Goal: Contribute content: Contribute content

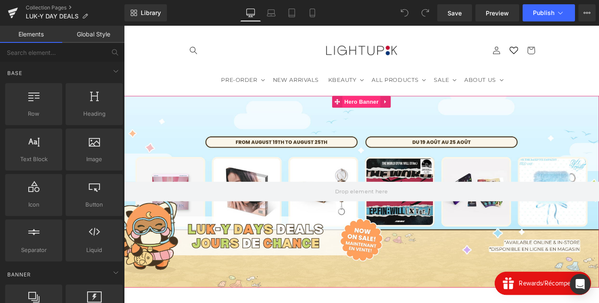
click at [380, 114] on span "Hero Banner" at bounding box center [383, 109] width 42 height 13
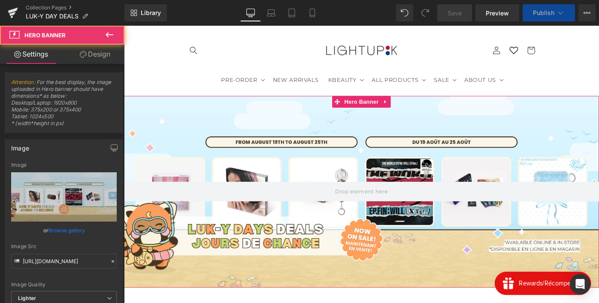
click at [66, 229] on link "Browse gallery" at bounding box center [66, 230] width 36 height 15
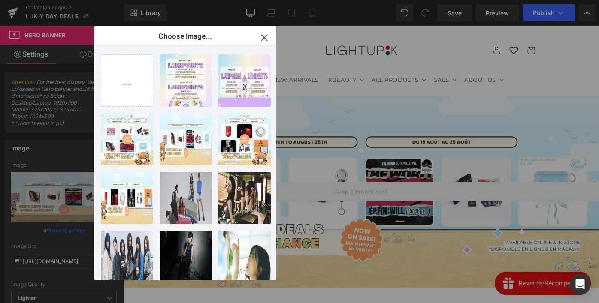
click at [132, 69] on input "file" at bounding box center [126, 80] width 51 height 51
type input "C:\fakepath\LAPTOP PROMO 6 ALBUMS.png"
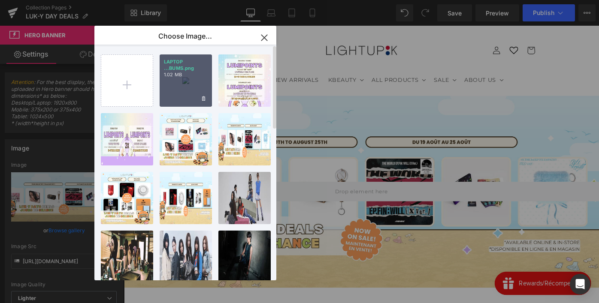
click at [0, 0] on div "LAPTOP ...BUMS.png 1.02 MB" at bounding box center [0, 0] width 0 height 0
type input "[URL][DOMAIN_NAME]"
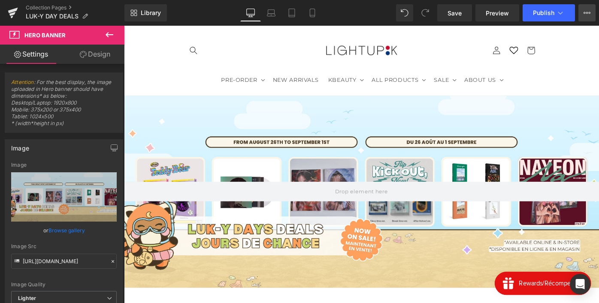
click at [584, 20] on button "View Live Page View with current Template Save Template to Library Schedule Pub…" at bounding box center [586, 12] width 17 height 17
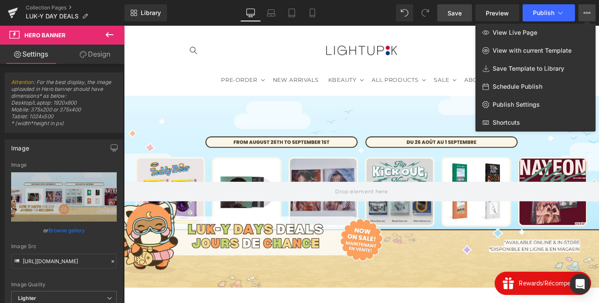
click at [451, 14] on span "Save" at bounding box center [454, 13] width 14 height 9
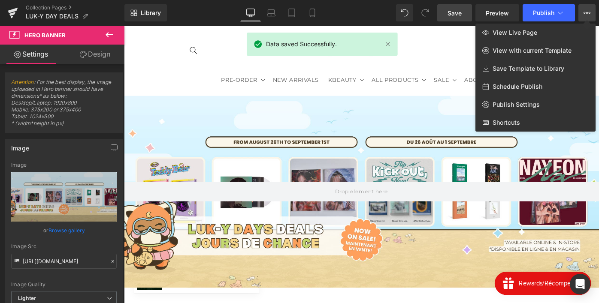
click at [522, 88] on span "Schedule Publish" at bounding box center [517, 87] width 50 height 8
select select
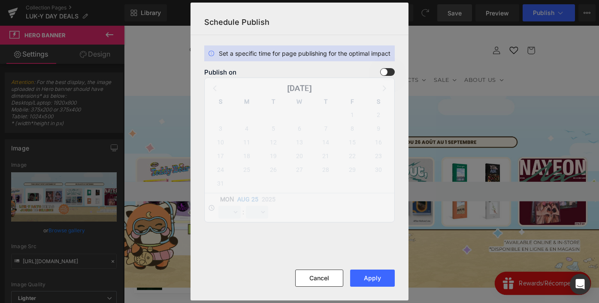
click at [0, 0] on span at bounding box center [0, 0] width 0 height 0
click at [0, 0] on input "checkbox" at bounding box center [0, 0] width 0 height 0
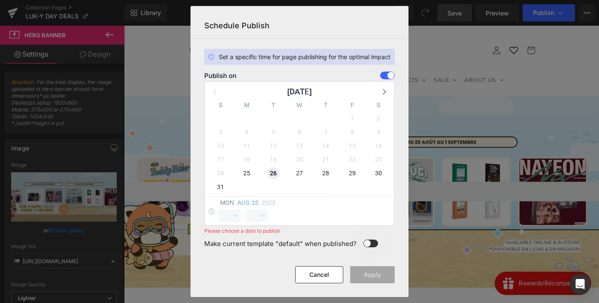
click at [0, 0] on span "26" at bounding box center [0, 0] width 0 height 0
select select "0"
click at [259, 217] on select "00 01 02 03 04 05 06 07 08 09 10 11 12 13 14 15 16 17 18 19 20 21 22 23 24 25 2…" at bounding box center [257, 215] width 22 height 13
click at [246, 209] on select "00 01 02 03 04 05 06 07 08 09 10 11 12 13 14 15 16 17 18 19 20 21 22 23 24 25 2…" at bounding box center [257, 215] width 22 height 13
select select "0"
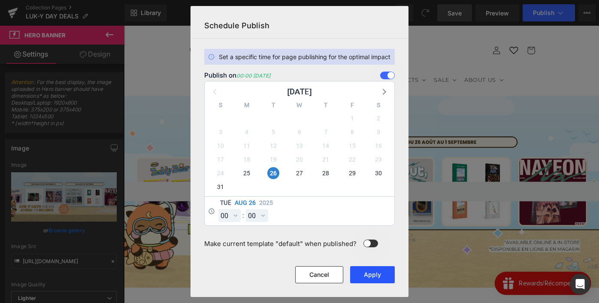
click at [380, 275] on button "Apply" at bounding box center [372, 274] width 45 height 17
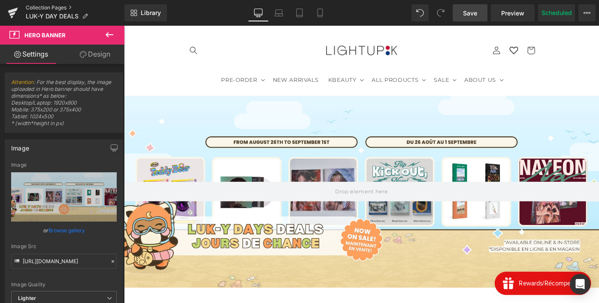
click at [69, 9] on link "Collection Pages" at bounding box center [75, 7] width 99 height 7
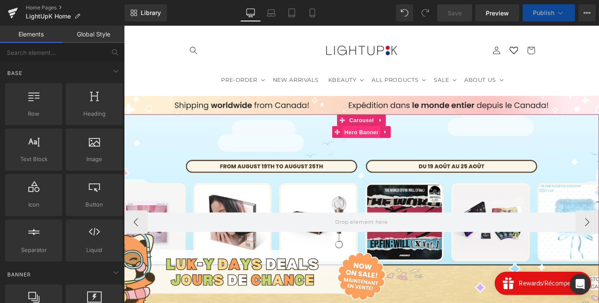
click at [381, 145] on span "Hero Banner" at bounding box center [383, 142] width 42 height 13
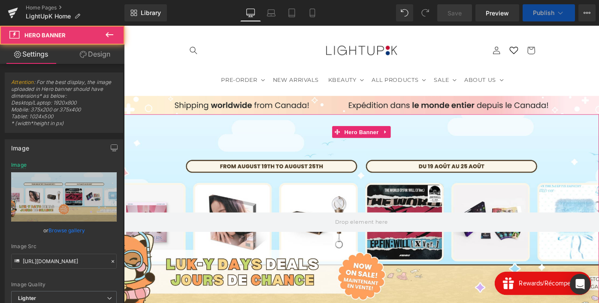
click at [66, 230] on link "Browse gallery" at bounding box center [66, 230] width 36 height 15
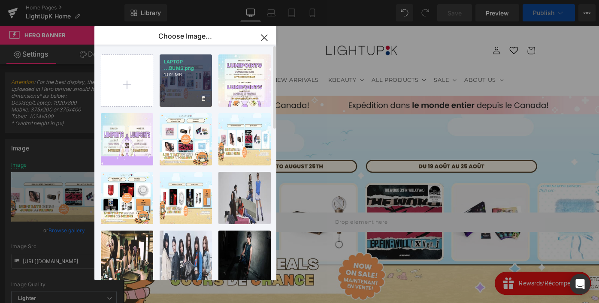
click at [0, 0] on div "LAPTOP ...BUMS.png 1.02 MB" at bounding box center [0, 0] width 0 height 0
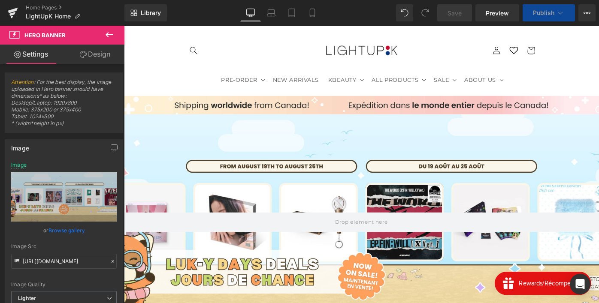
type input "[URL][DOMAIN_NAME]"
